Goal: Information Seeking & Learning: Find contact information

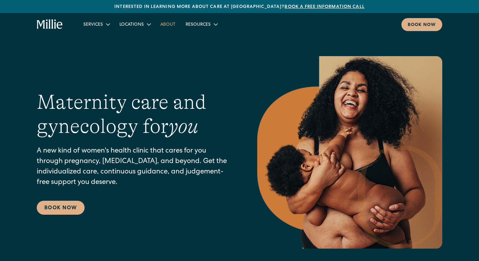
click at [167, 26] on link "About" at bounding box center [167, 24] width 25 height 10
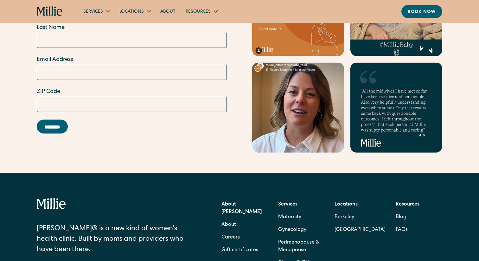
scroll to position [1988, 0]
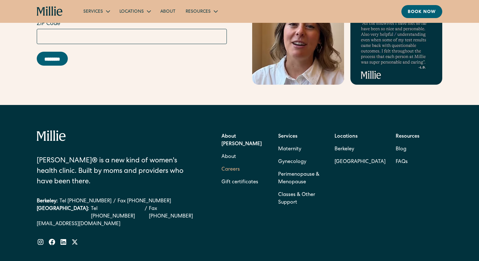
click at [226, 163] on link "Careers" at bounding box center [230, 169] width 18 height 13
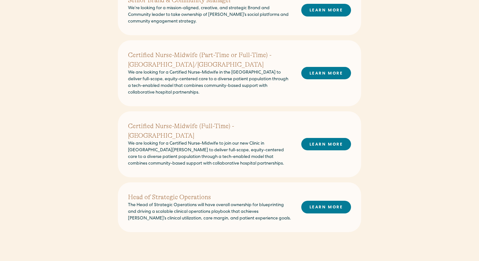
scroll to position [240, 0]
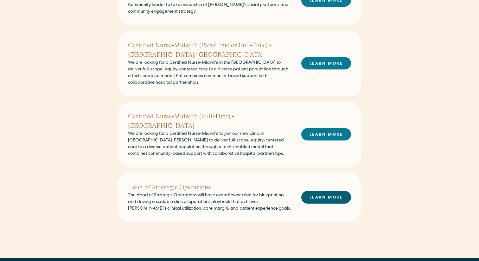
click at [317, 191] on link "LEARN MORE" at bounding box center [326, 197] width 50 height 12
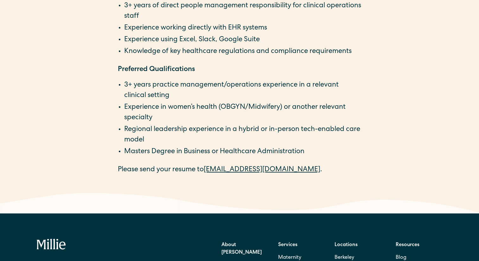
scroll to position [1131, 0]
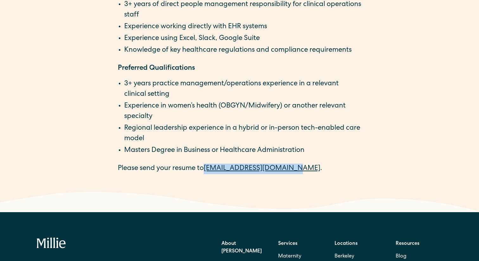
drag, startPoint x: 285, startPoint y: 170, endPoint x: 207, endPoint y: 169, distance: 77.6
click at [207, 169] on p "Please send your resume to careers@millieclinic.com ." at bounding box center [239, 168] width 243 height 10
copy link "careers@millieclinic.com"
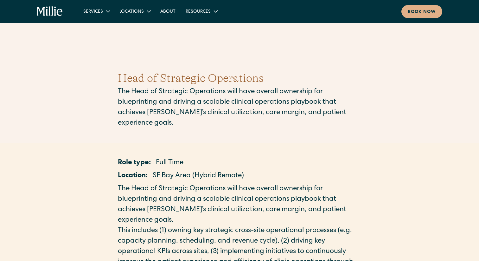
scroll to position [0, 0]
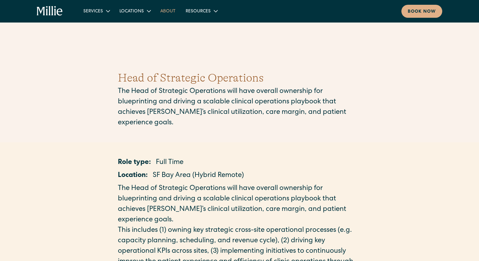
click at [166, 14] on link "About" at bounding box center [167, 11] width 25 height 10
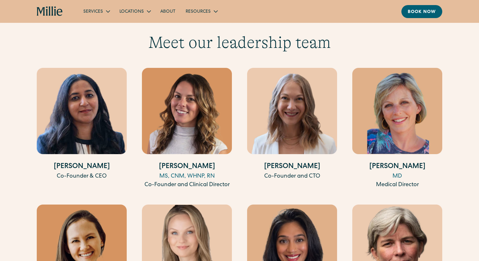
scroll to position [1176, 0]
